Goal: Check status

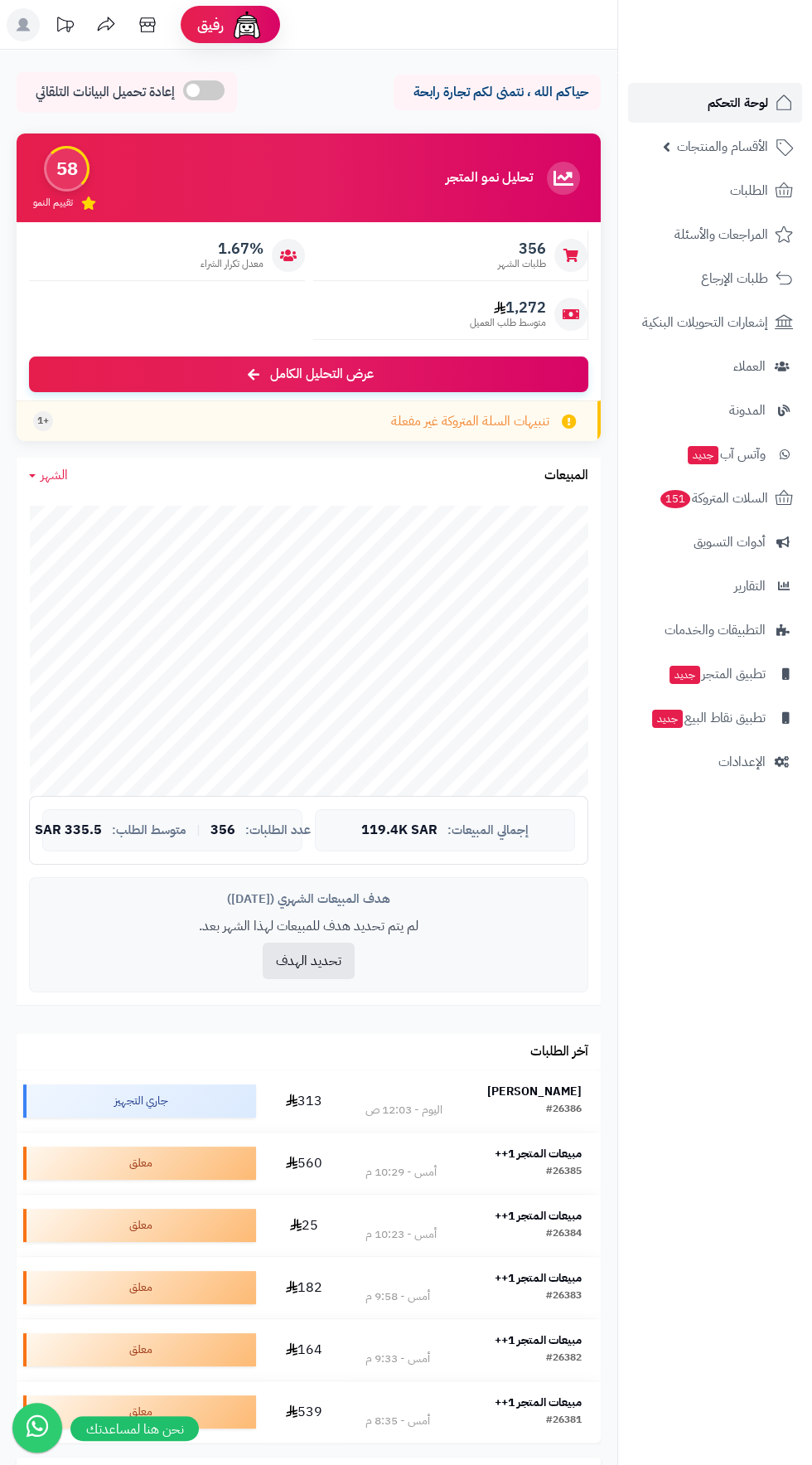
click at [746, 102] on span "لوحة التحكم" at bounding box center [738, 102] width 60 height 23
click at [552, 1089] on strong "Omar Khaled" at bounding box center [534, 1090] width 95 height 18
